Goal: Contribute content: Add original content to the website for others to see

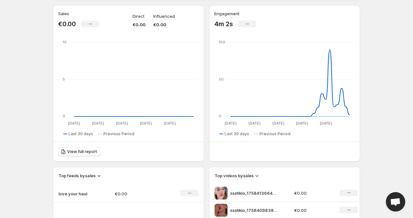
scroll to position [129, 0]
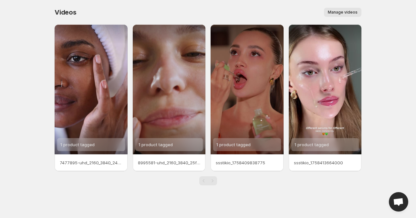
click at [347, 14] on span "Manage videos" at bounding box center [343, 12] width 30 height 5
drag, startPoint x: 383, startPoint y: 87, endPoint x: 333, endPoint y: 89, distance: 50.1
click at [383, 87] on body "Home Feeds Videos Subscription Settings Videos. This page is ready Videos Manag…" at bounding box center [208, 109] width 416 height 218
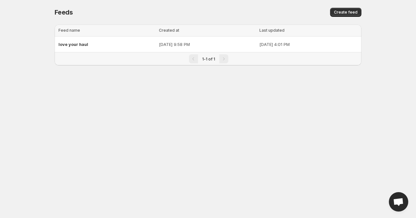
click at [174, 46] on p "[DATE] 9:58 PM" at bounding box center [207, 44] width 97 height 6
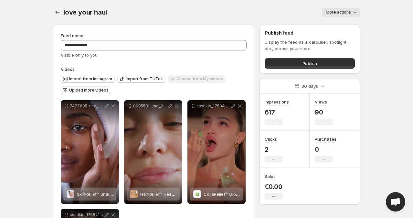
click at [96, 89] on span "Upload more videos" at bounding box center [88, 90] width 39 height 5
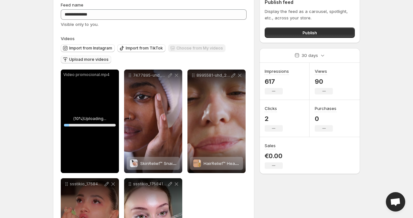
scroll to position [43, 0]
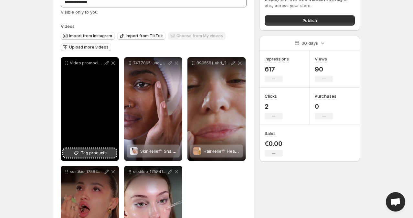
click at [84, 155] on span "Tag products" at bounding box center [94, 153] width 26 height 6
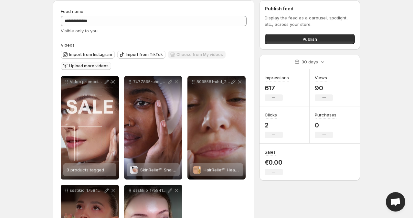
scroll to position [0, 0]
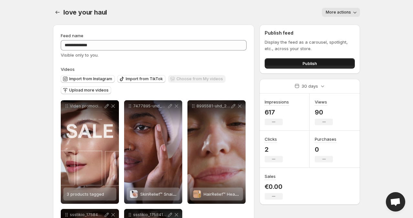
click at [317, 66] on span "Publish" at bounding box center [309, 63] width 15 height 6
